Goal: Task Accomplishment & Management: Manage account settings

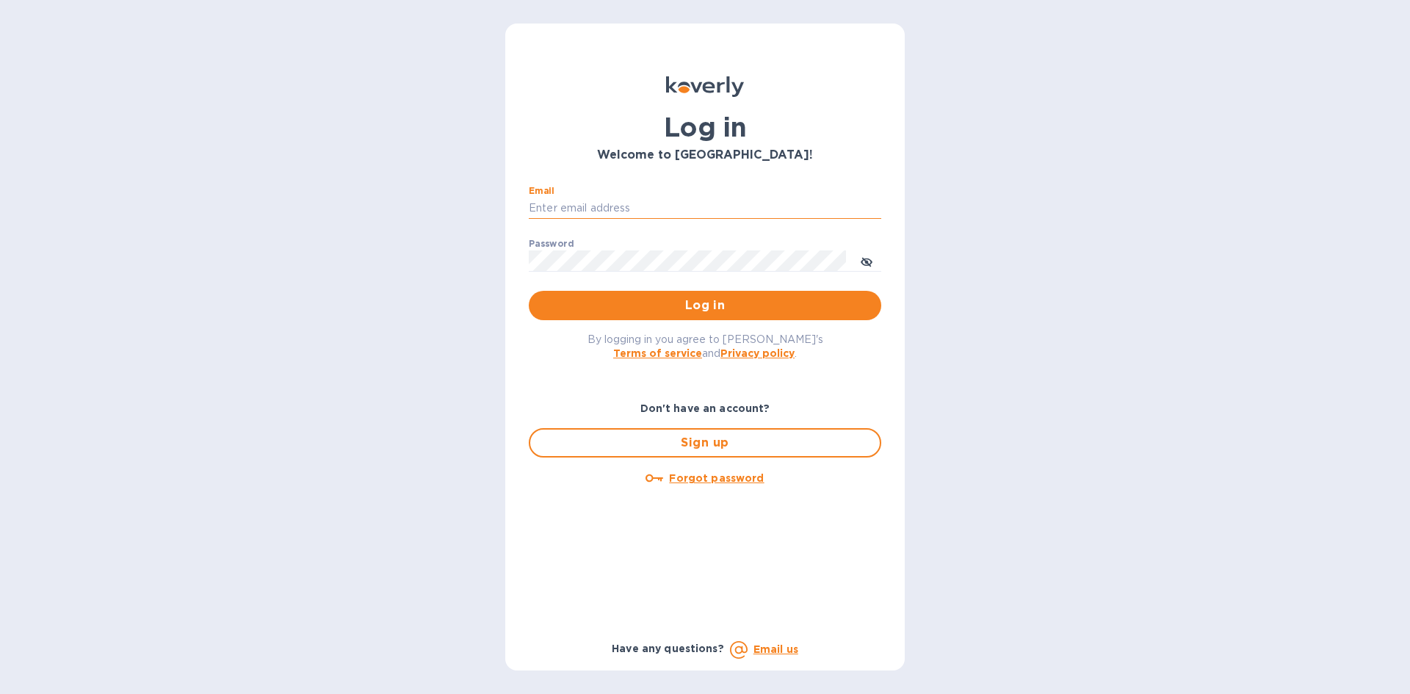
click at [662, 214] on input "Email" at bounding box center [705, 209] width 352 height 22
type input "[EMAIL_ADDRESS][DOMAIN_NAME]"
click at [529, 291] on button "Log in" at bounding box center [705, 305] width 352 height 29
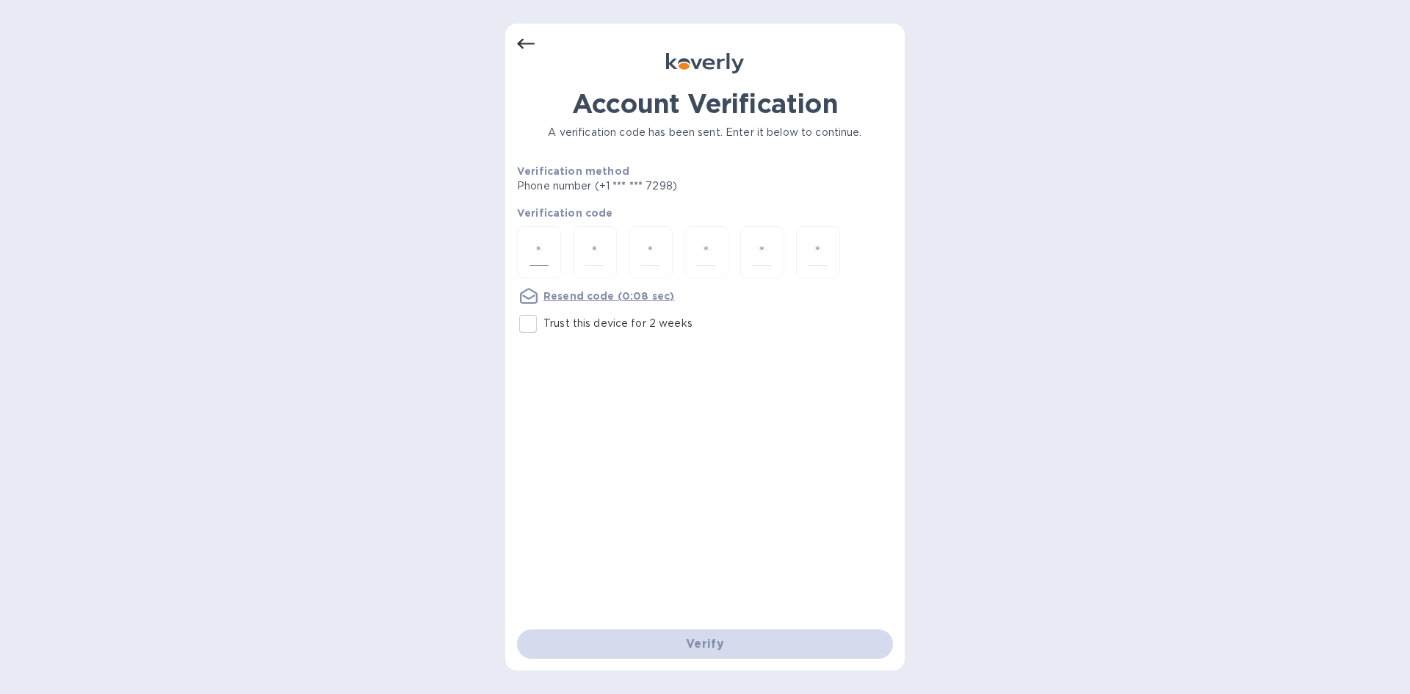
click at [548, 248] on input "number" at bounding box center [538, 252] width 19 height 27
type input "1"
type input "2"
type input "3"
type input "0"
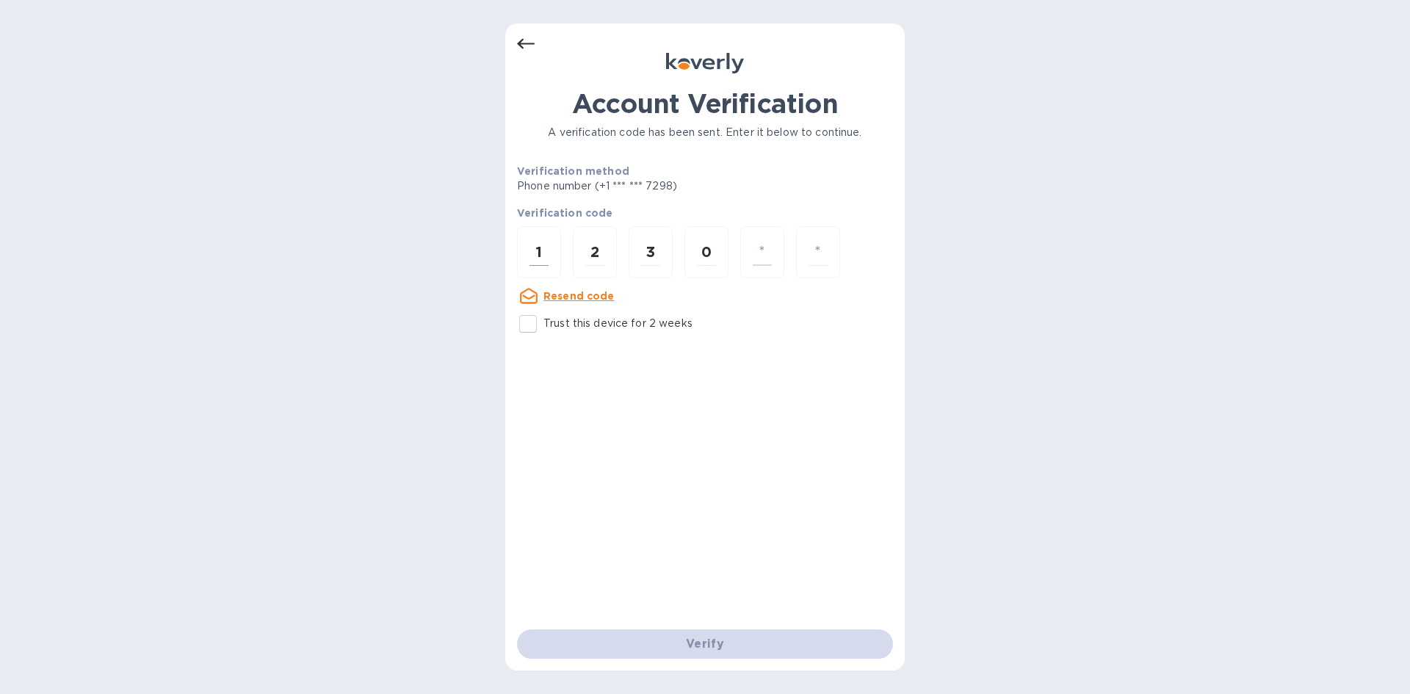
type input "3"
type input "8"
